Goal: Task Accomplishment & Management: Complete application form

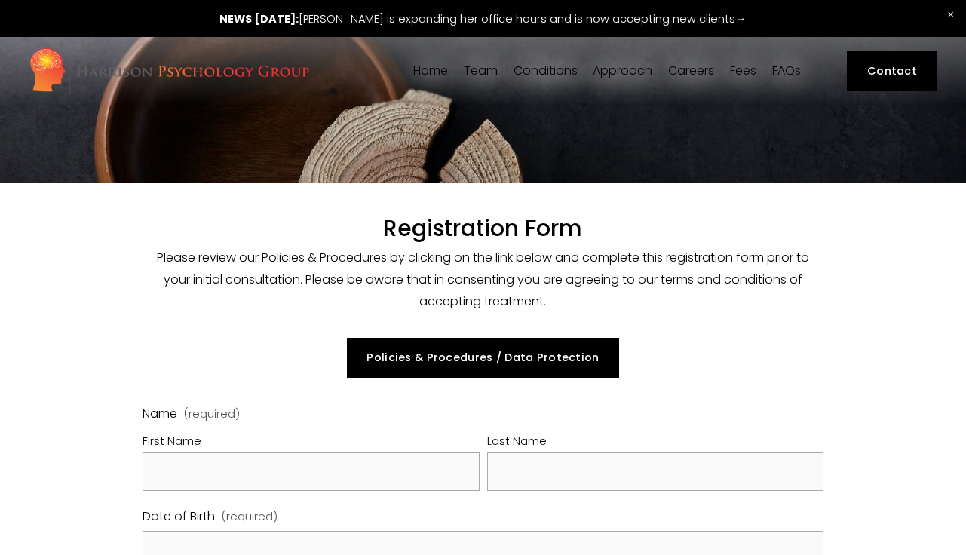
select select "GB"
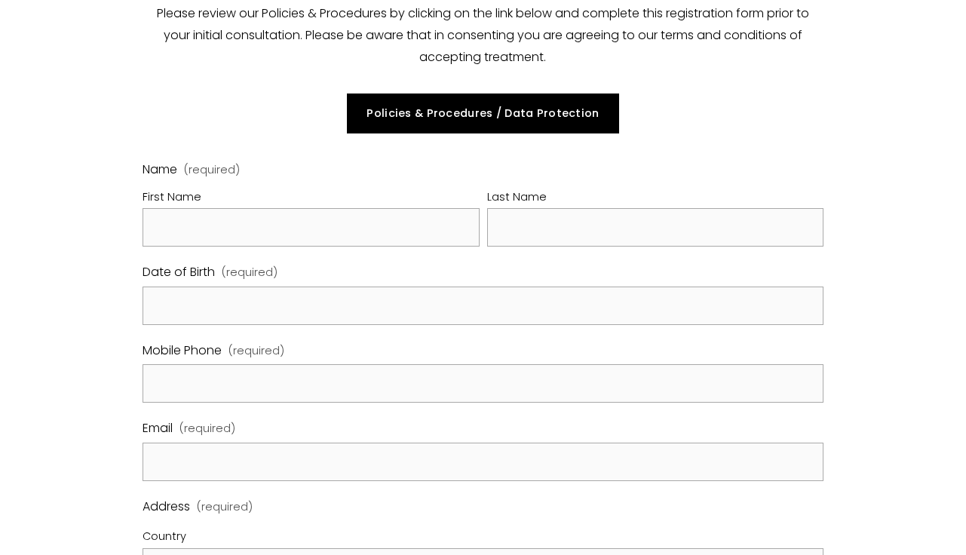
scroll to position [251, 0]
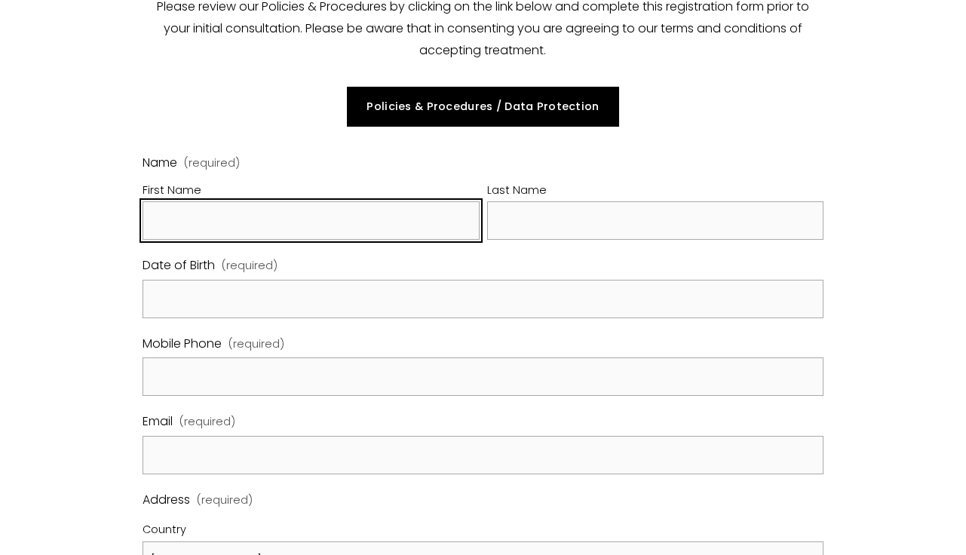
click at [273, 220] on input "First Name" at bounding box center [311, 220] width 337 height 38
type input "[PERSON_NAME]"
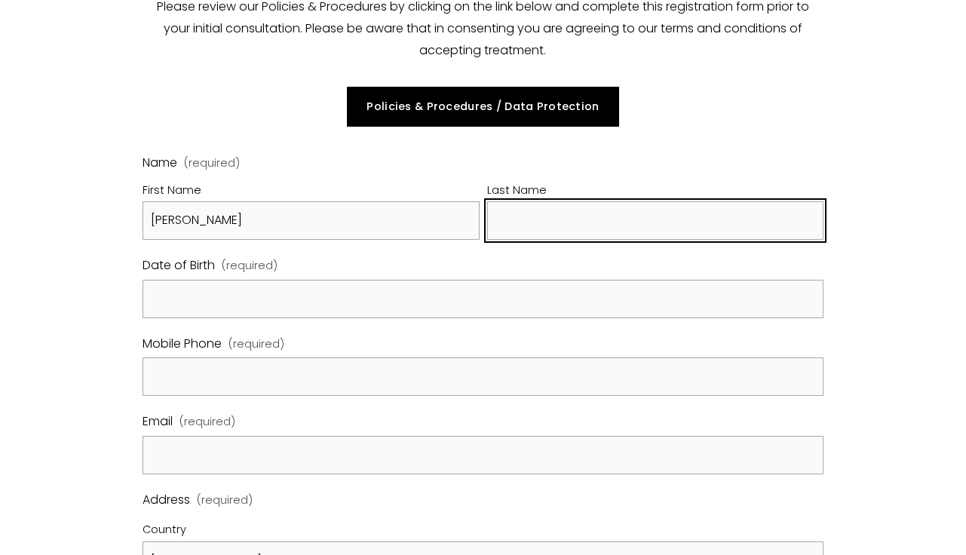
type input "[PERSON_NAME]"
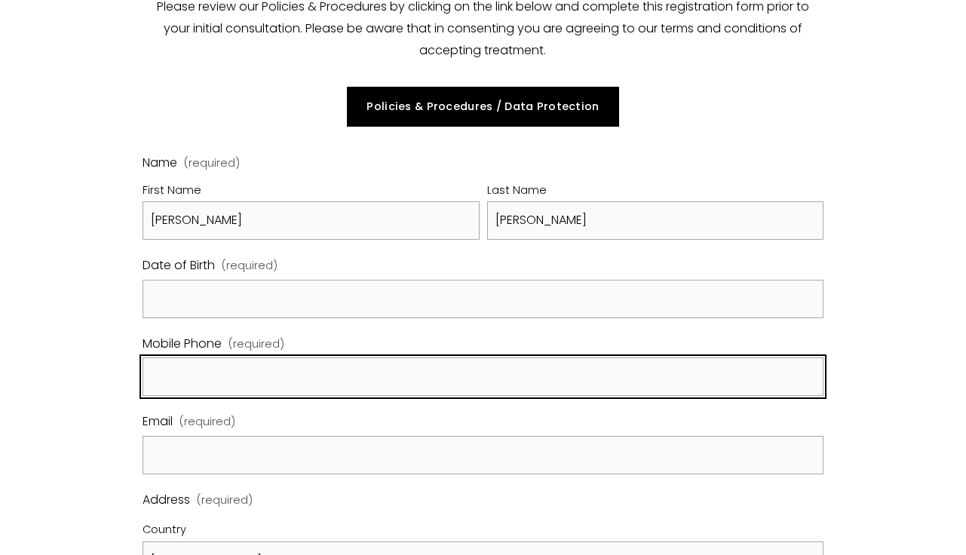
type input "07918802498"
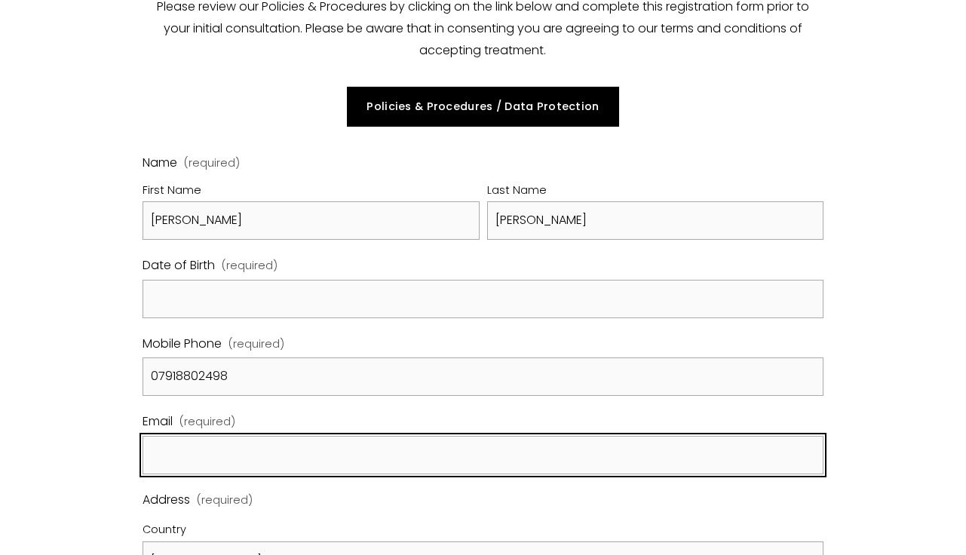
type input "[PERSON_NAME][EMAIL_ADDRESS][DOMAIN_NAME]"
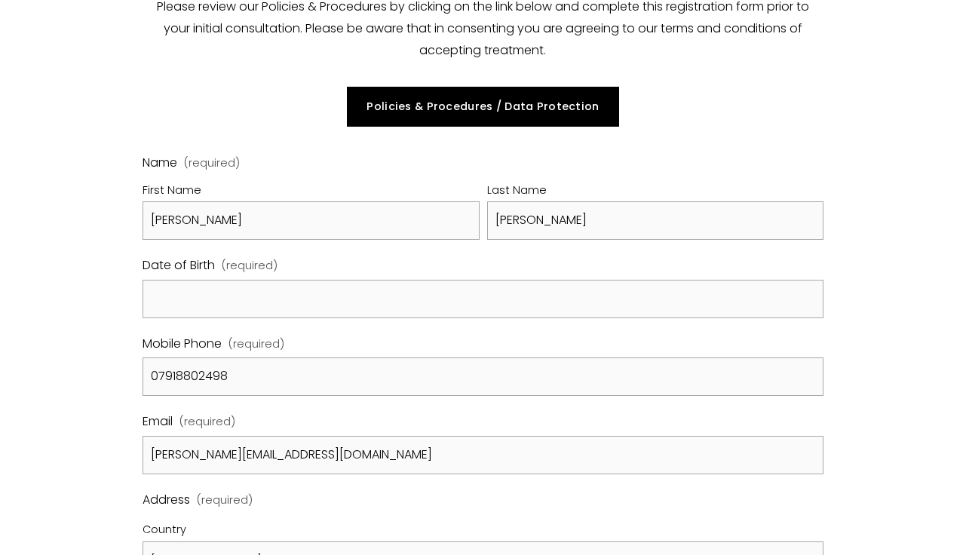
type input "[STREET_ADDRESS]"
type input "Flat 19"
type input "[GEOGRAPHIC_DATA]"
type input "SE17 3FD"
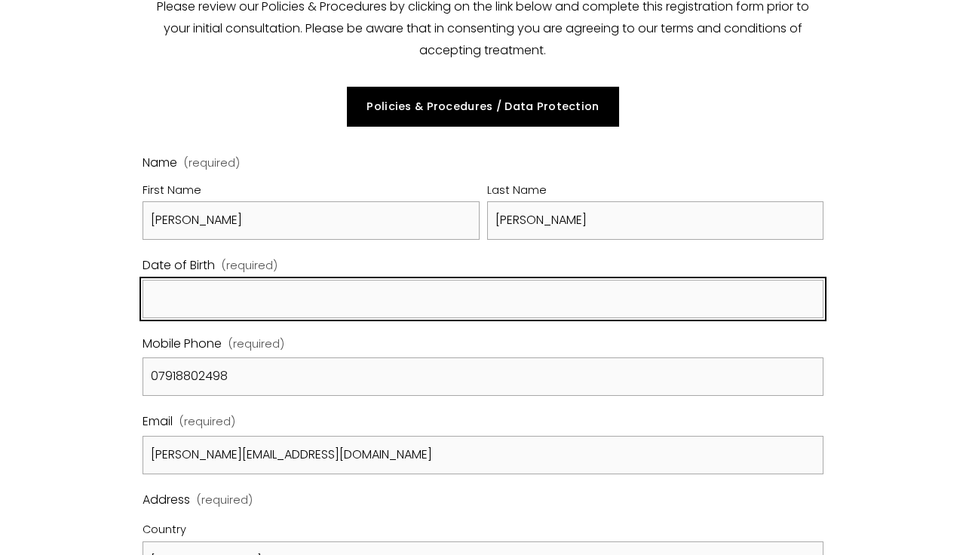
click at [325, 303] on input "Date of Birth (required)" at bounding box center [483, 299] width 681 height 38
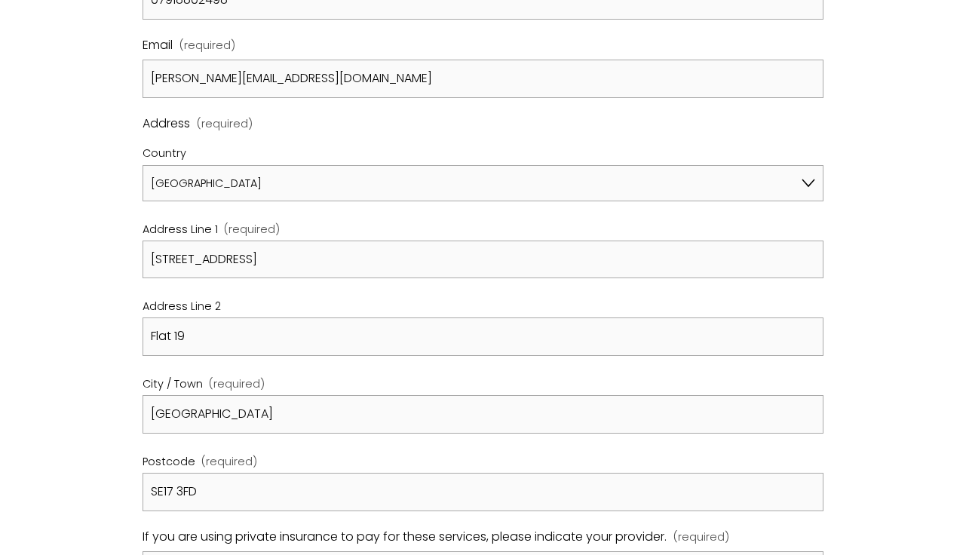
scroll to position [628, 0]
type input "[DATE]"
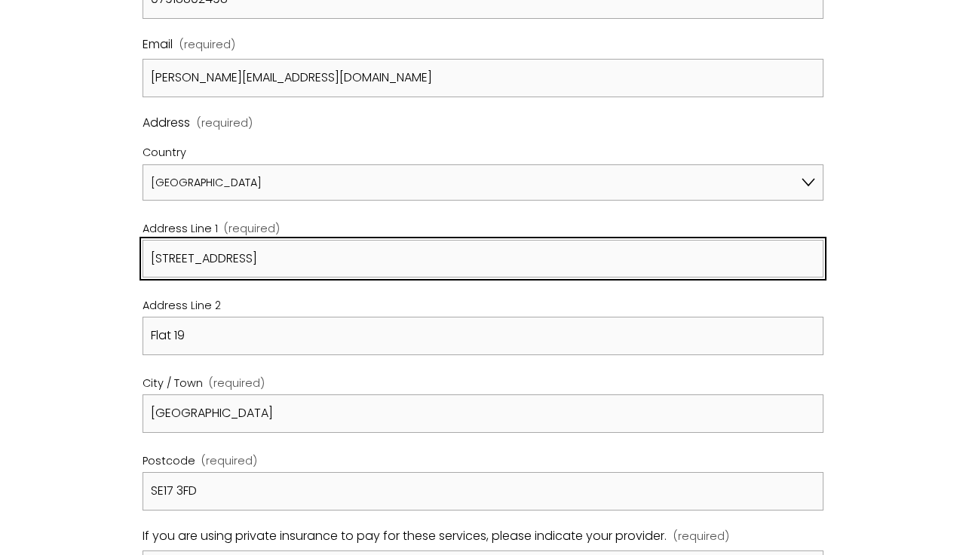
click at [157, 253] on input "[STREET_ADDRESS]" at bounding box center [483, 259] width 681 height 38
type input "Flat [STREET_ADDRESS][PERSON_NAME]"
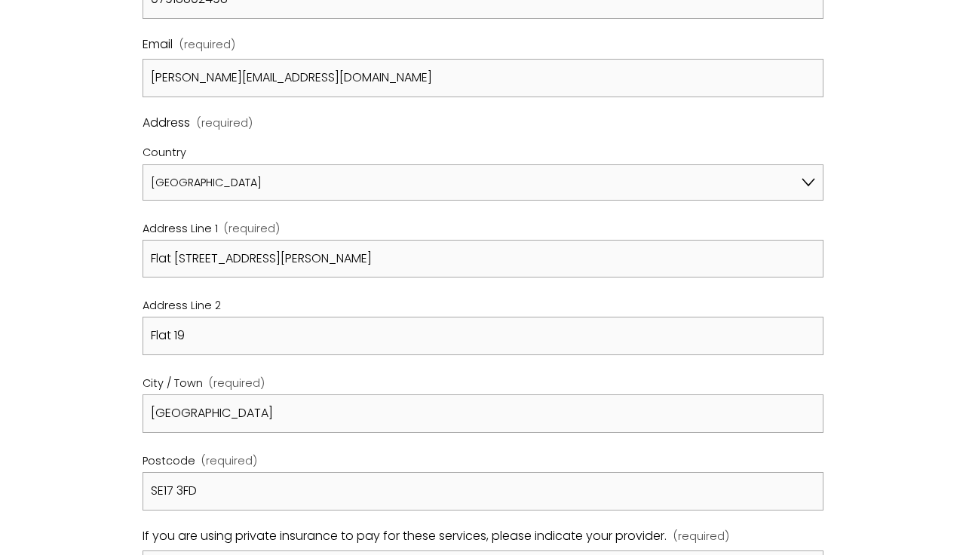
click at [89, 245] on div "Registration Form Please review our Policies & Procedures by clicking on the li…" at bounding box center [483, 556] width 966 height 2003
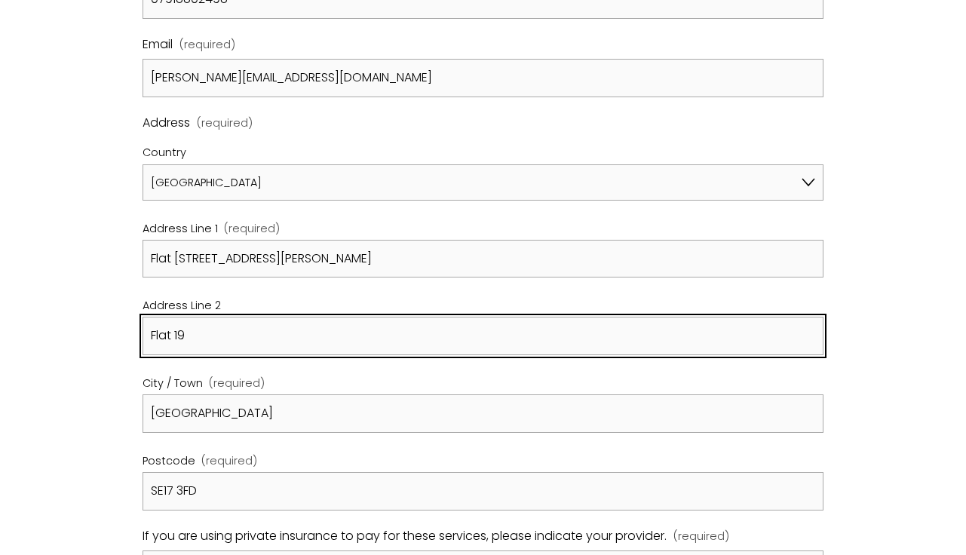
click at [162, 346] on input "Flat 19" at bounding box center [483, 336] width 681 height 38
click at [161, 342] on input "Flat 19" at bounding box center [483, 336] width 681 height 38
drag, startPoint x: 210, startPoint y: 336, endPoint x: 142, endPoint y: 341, distance: 68.8
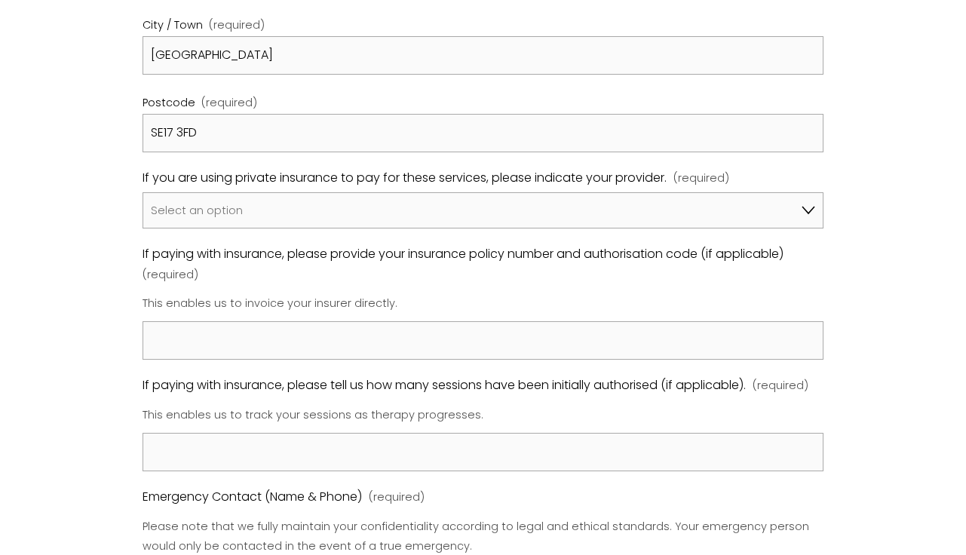
scroll to position [1006, 0]
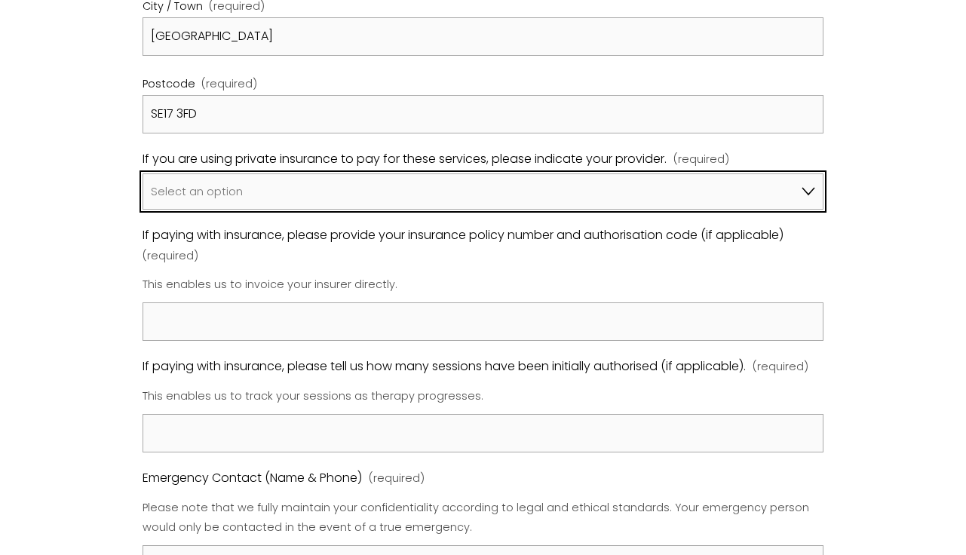
click at [213, 181] on select "Select an option I am not using insurance Axa Aviva Bupa Cigna Healix Vitality …" at bounding box center [483, 192] width 681 height 36
select select "Bupa"
click at [143, 174] on select "Select an option I am not using insurance Axa Aviva Bupa Cigna Healix Vitality …" at bounding box center [483, 192] width 681 height 36
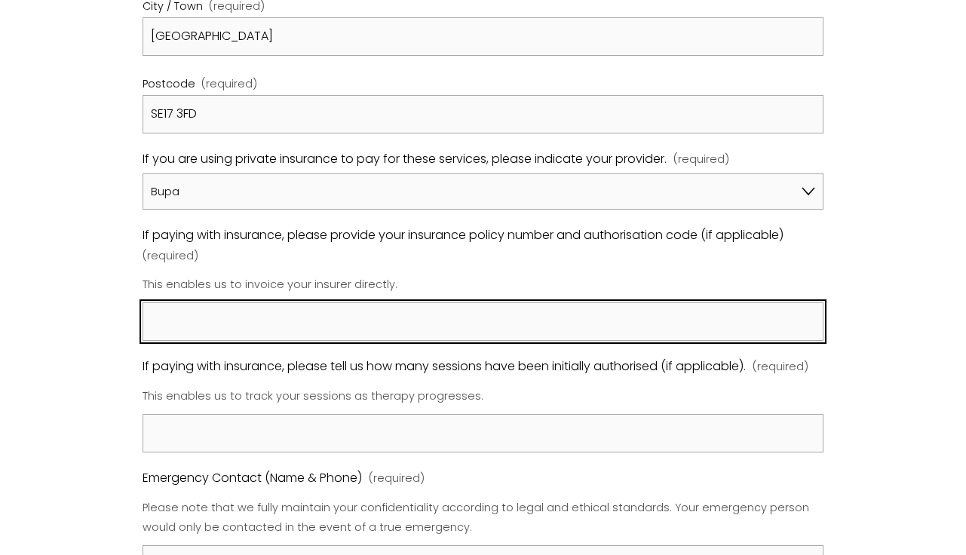
click at [278, 324] on input "If paying with insurance, please provide your insurance policy number and autho…" at bounding box center [483, 322] width 681 height 38
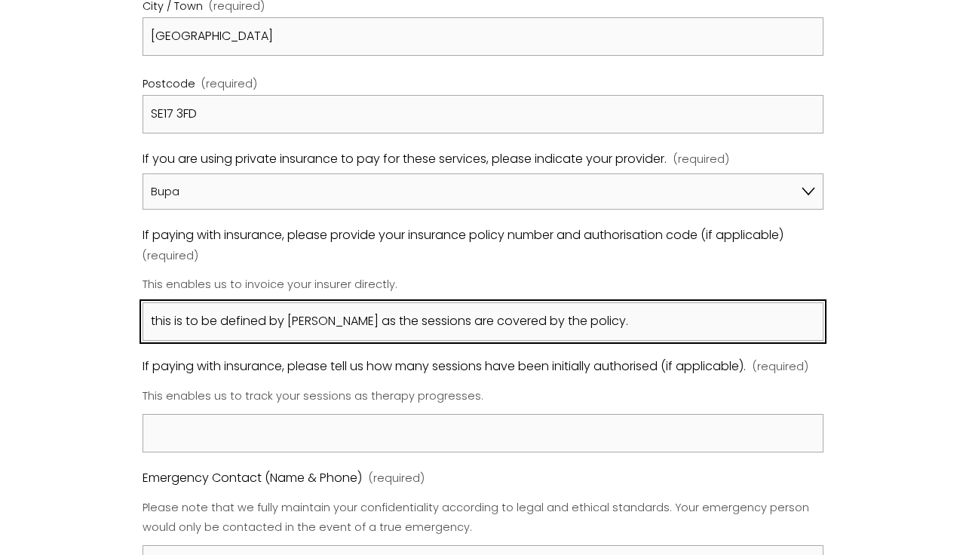
click at [358, 327] on input "this is to be defined by [PERSON_NAME] as the sessions are covered by the polic…" at bounding box center [483, 322] width 681 height 38
type input "this is to be defined by [PERSON_NAME] as the sessions are covered by the polic…"
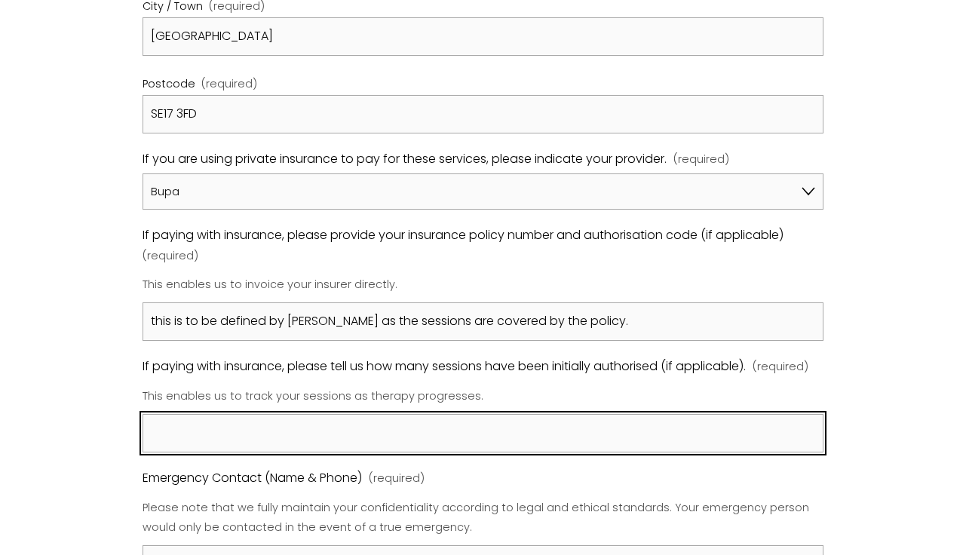
click at [304, 436] on input "If paying with insurance, please tell us how many sessions have been initially …" at bounding box center [483, 433] width 681 height 38
paste input "this is to be defined by [PERSON_NAME] as the sessions are covered by the polic…"
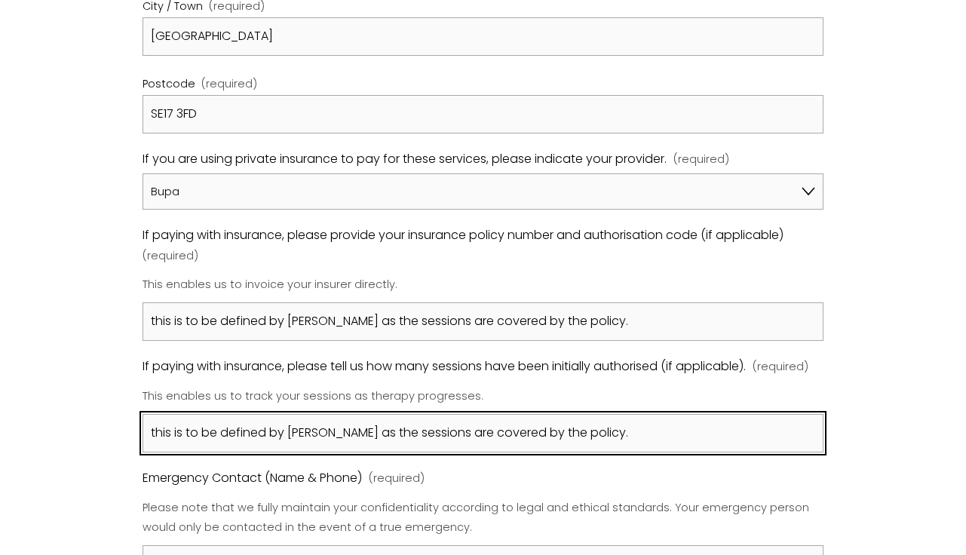
type input "this is to be defined by [PERSON_NAME] as the sessions are covered by the polic…"
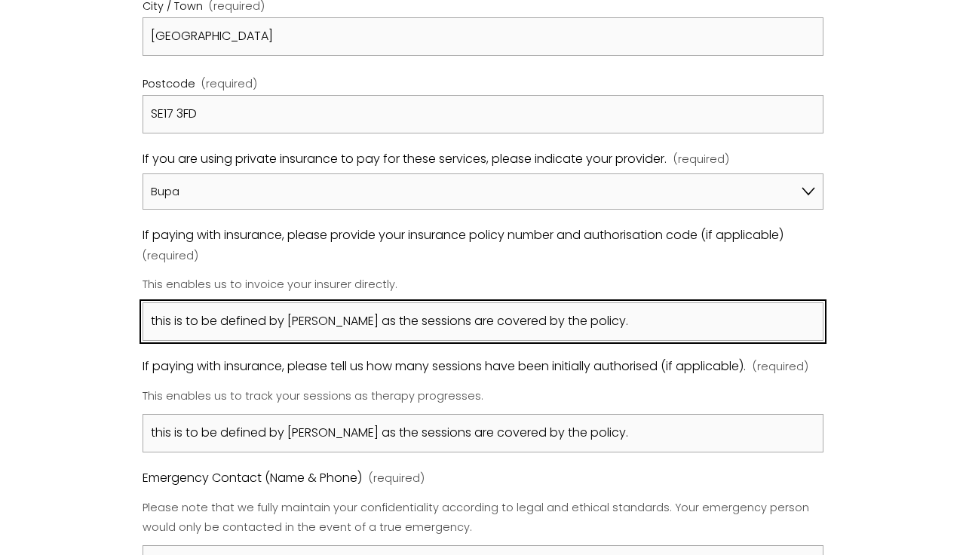
click at [311, 316] on input "this is to be defined by [PERSON_NAME] as the sessions are covered by the polic…" at bounding box center [483, 322] width 681 height 38
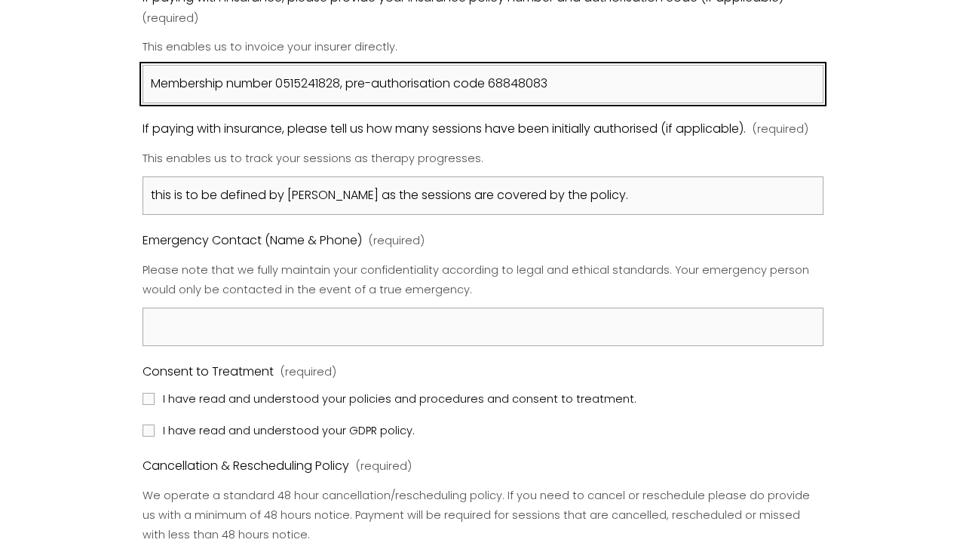
scroll to position [1258, 0]
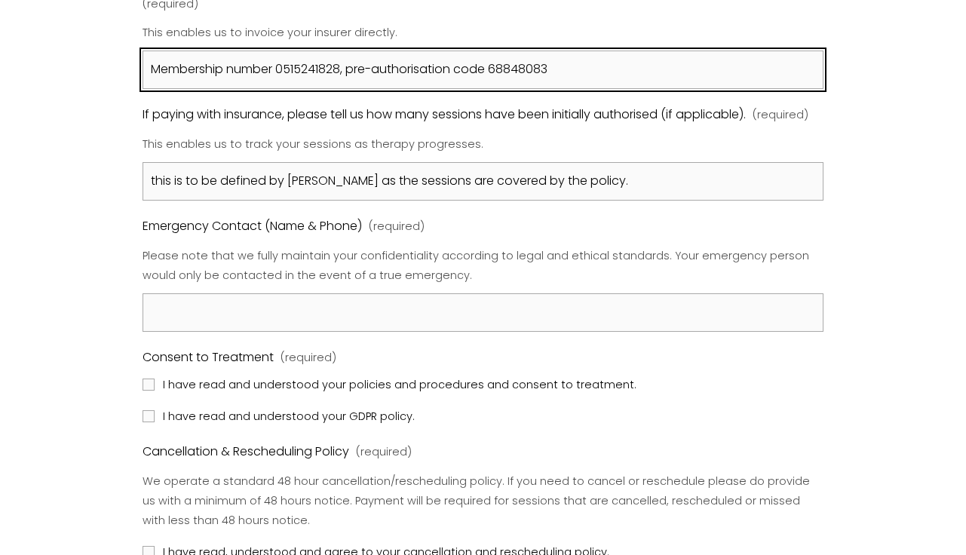
type input "Membership number 0515241828, pre-authorisation code 68848083"
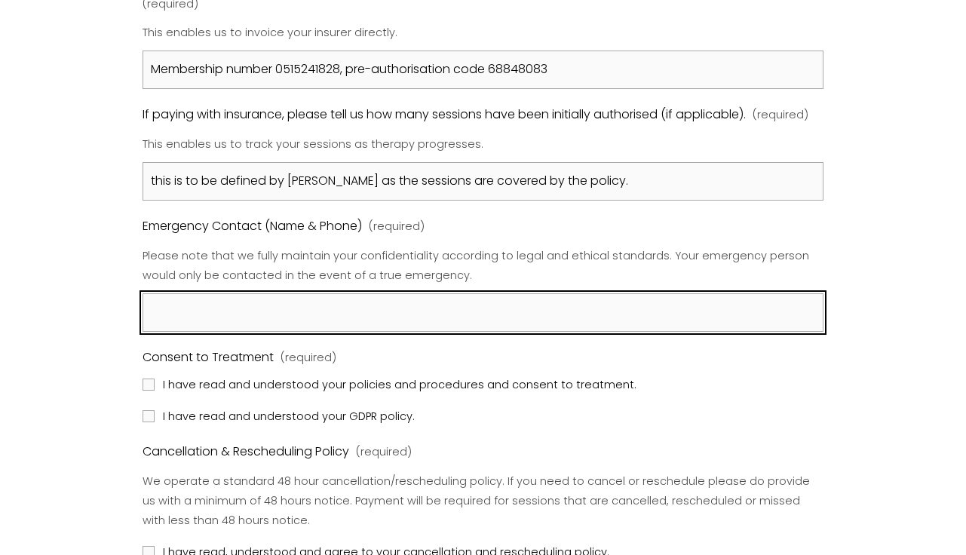
click at [244, 303] on input "Emergency Contact (Name & Phone) (required)" at bounding box center [483, 312] width 681 height 38
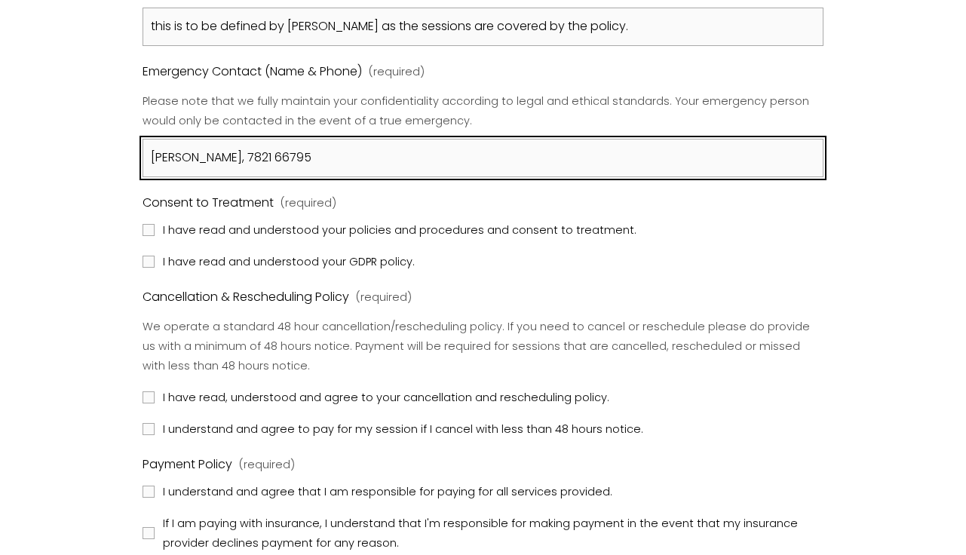
scroll to position [1509, 0]
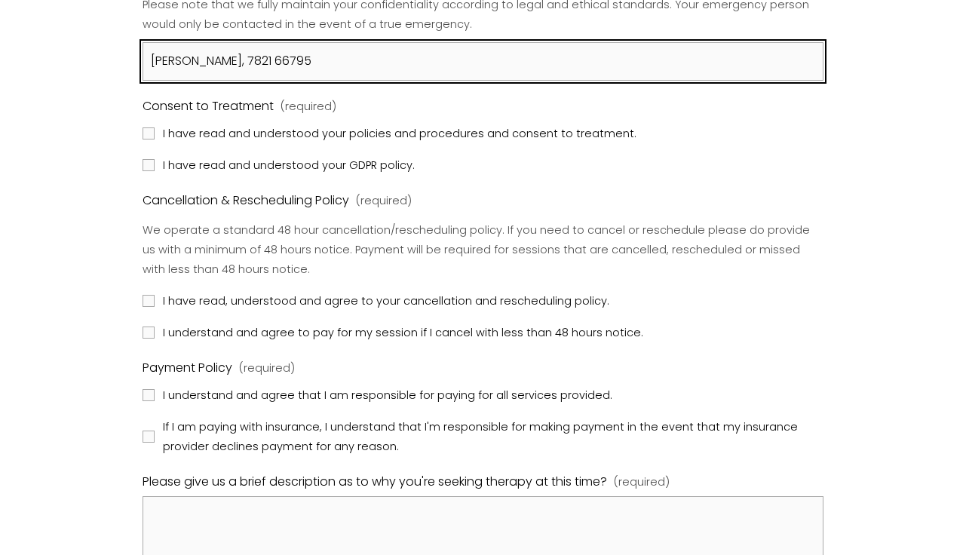
type input "[PERSON_NAME], 7821 66795"
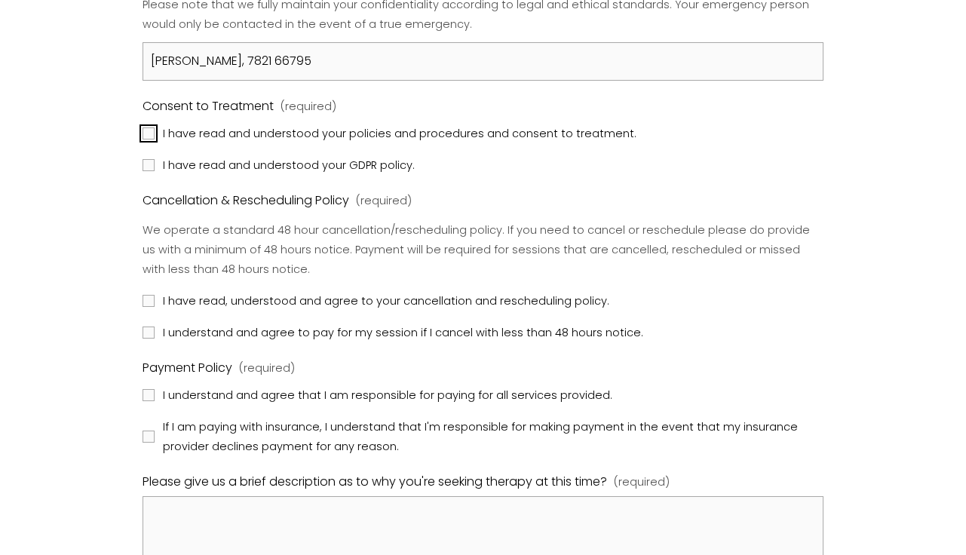
click at [144, 137] on input "I have read and understood your policies and procedures and consent to treatmen…" at bounding box center [149, 133] width 12 height 12
checkbox input "true"
click at [148, 167] on input "I have read and understood your GDPR policy." at bounding box center [149, 165] width 12 height 12
checkbox input "true"
click at [143, 293] on label "I have read, understood and agree to your cancellation and rescheduling policy." at bounding box center [378, 301] width 470 height 20
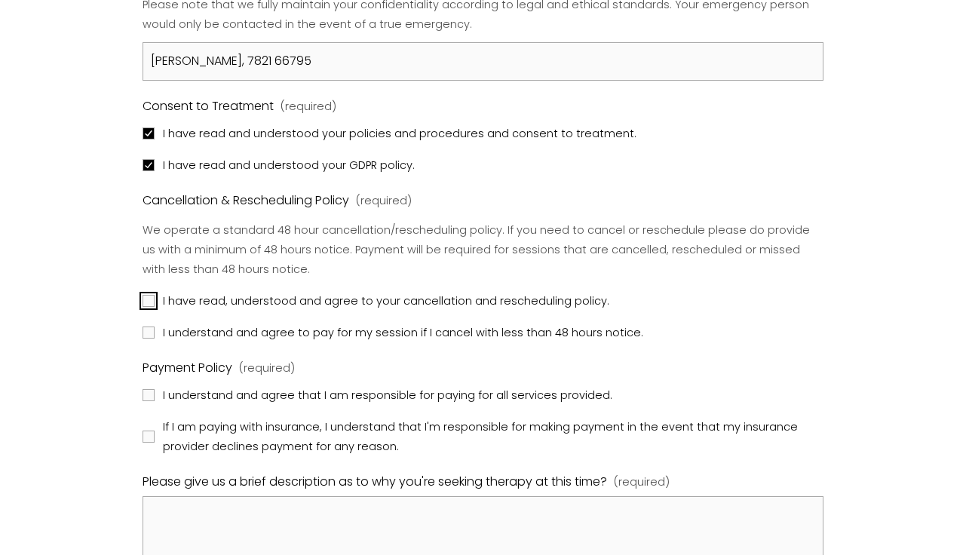
click at [143, 295] on input "I have read, understood and agree to your cancellation and rescheduling policy." at bounding box center [149, 301] width 12 height 12
checkbox input "true"
click at [151, 335] on input "I understand and agree to pay for my session if I cancel with less than 48 hour…" at bounding box center [149, 333] width 12 height 12
checkbox input "true"
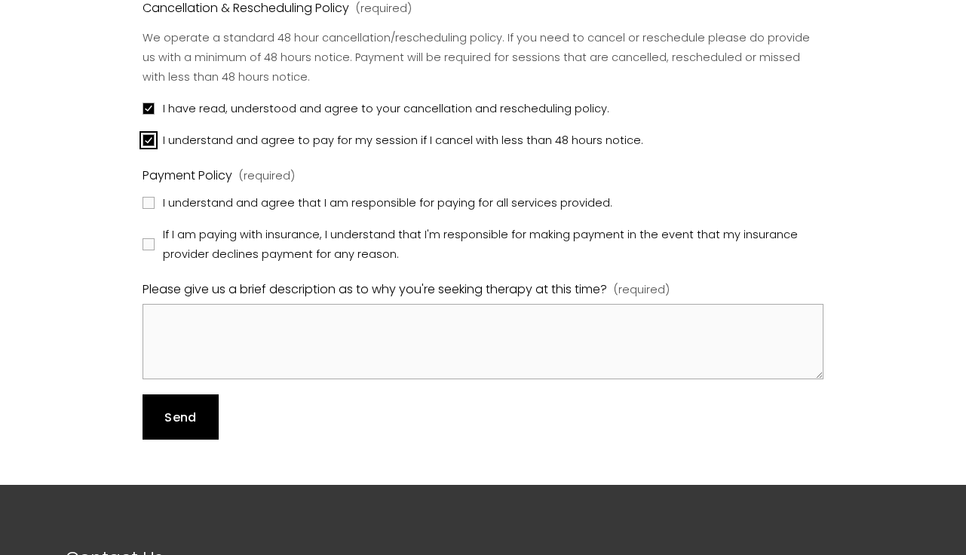
scroll to position [1760, 0]
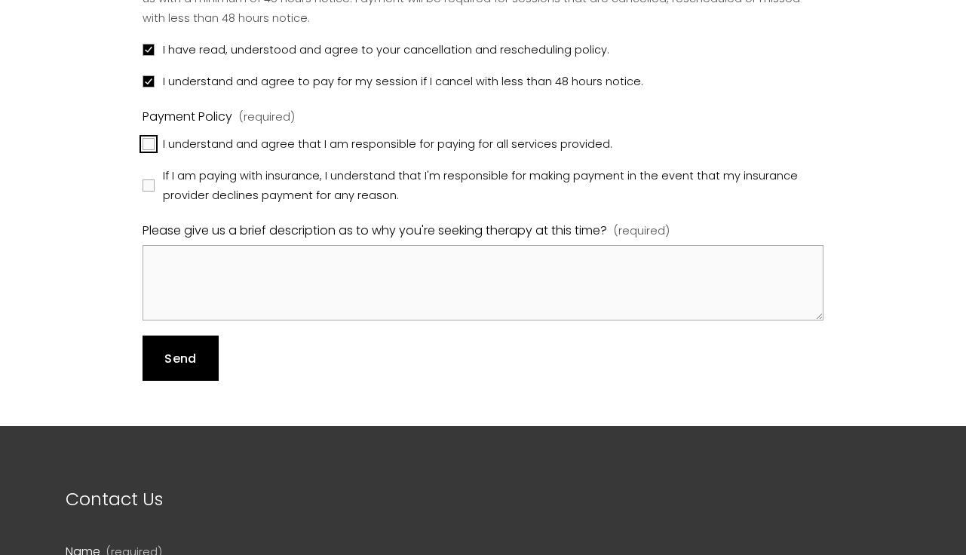
click at [148, 140] on input "I understand and agree that I am responsible for paying for all services provid…" at bounding box center [149, 144] width 12 height 12
checkbox input "true"
click at [151, 184] on input "If I am paying with insurance, I understand that I'm responsible for making pay…" at bounding box center [149, 186] width 12 height 12
checkbox input "true"
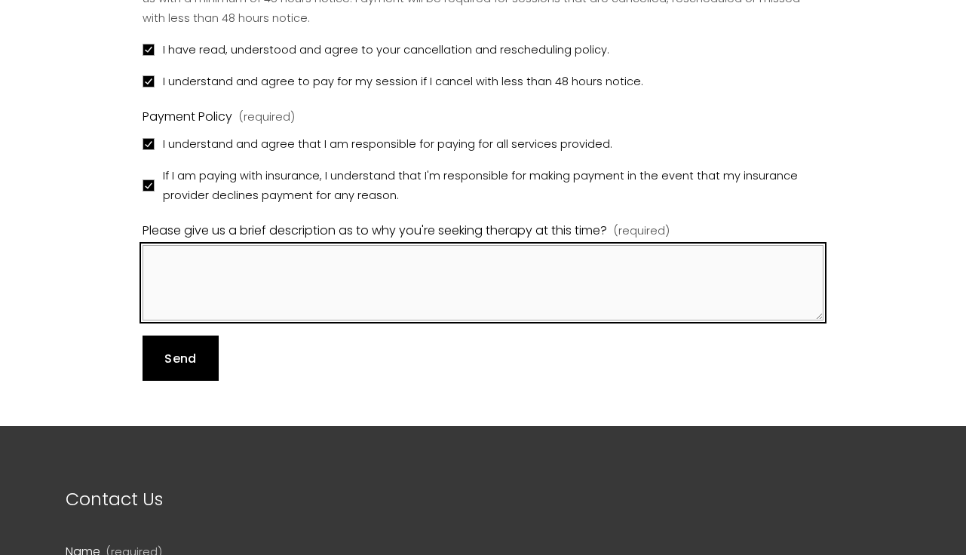
click at [443, 311] on textarea "Please give us a brief description as to why you're seeking therapy at this tim…" at bounding box center [483, 282] width 681 height 75
type textarea "Already shared with [PERSON_NAME] on email."
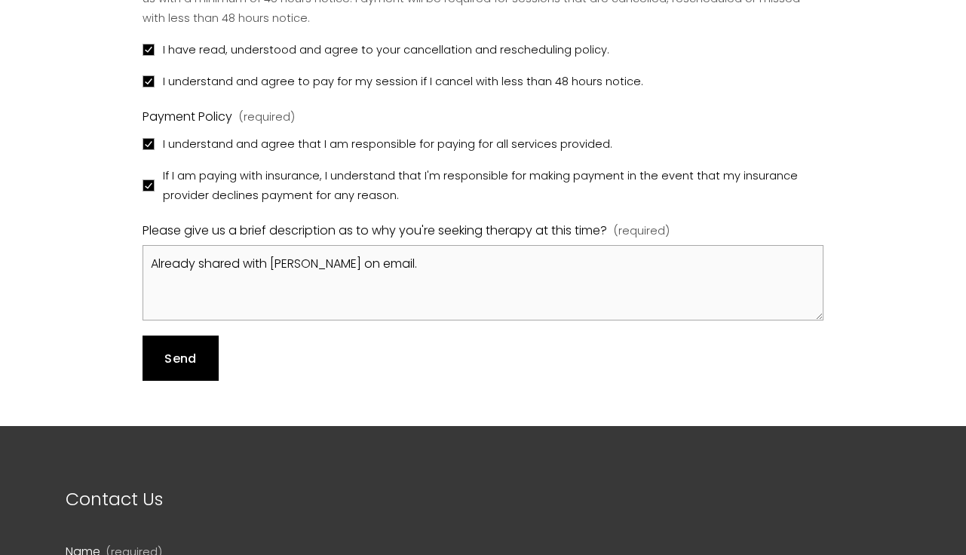
click at [170, 360] on span "Send" at bounding box center [180, 358] width 32 height 17
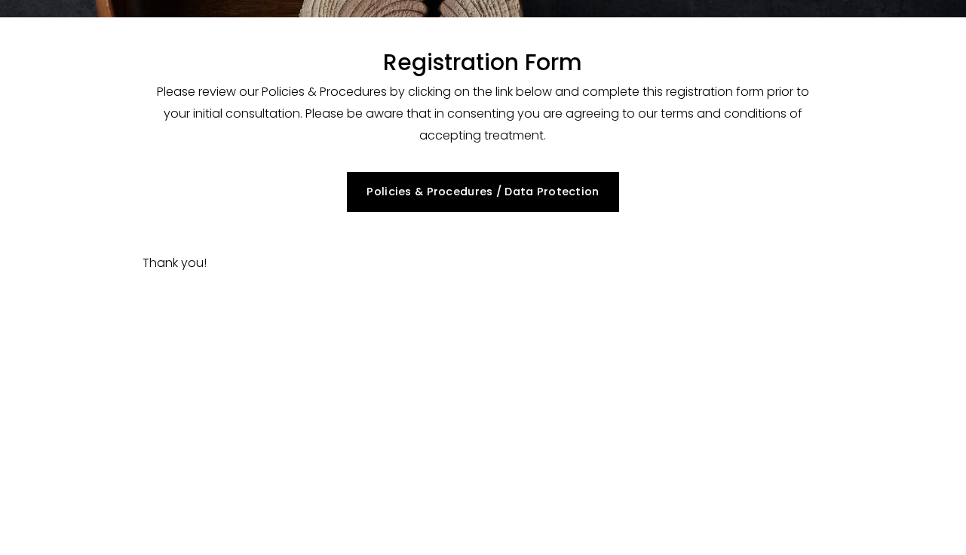
scroll to position [159, 0]
